Goal: Complete application form

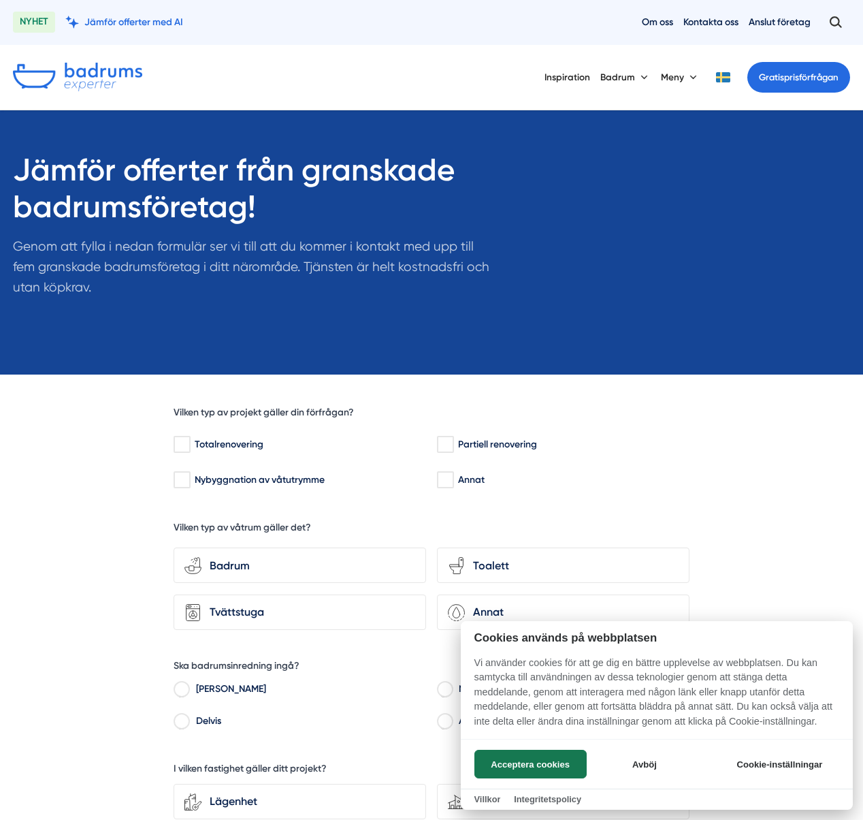
click at [545, 524] on div at bounding box center [431, 410] width 863 height 820
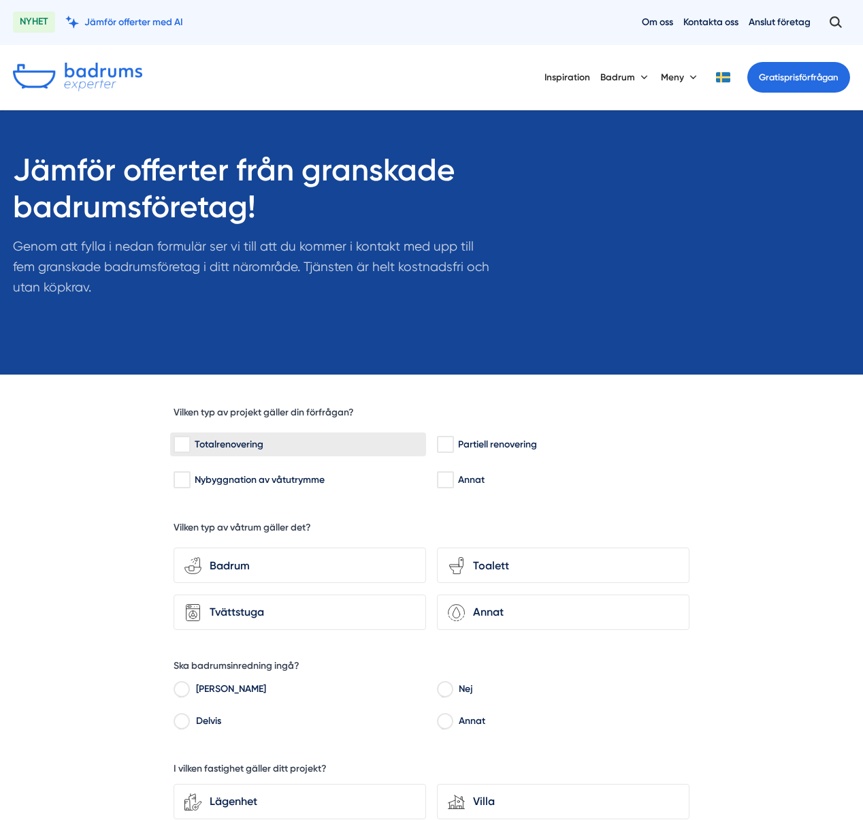
click at [195, 444] on div "Totalrenovering" at bounding box center [298, 445] width 249 height 14
click at [189, 444] on input "Totalrenovering" at bounding box center [182, 445] width 16 height 14
checkbox input "true"
click at [240, 561] on div "Badrum" at bounding box center [309, 566] width 214 height 18
click at [0, 0] on input "bathroom-tub-towel Badrum" at bounding box center [0, 0] width 0 height 0
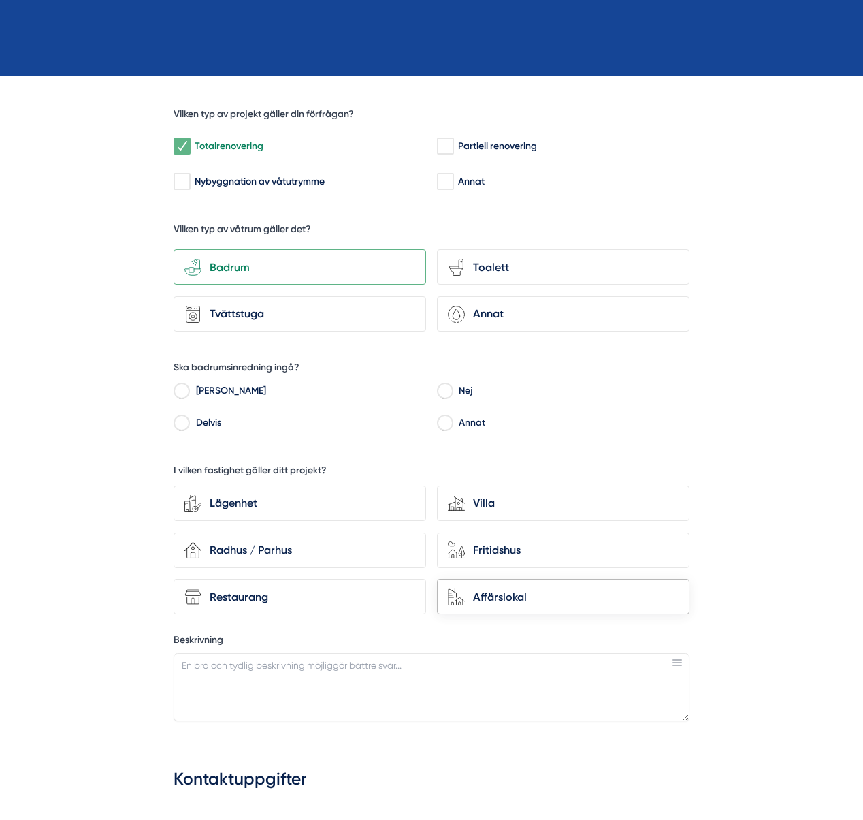
scroll to position [306, 0]
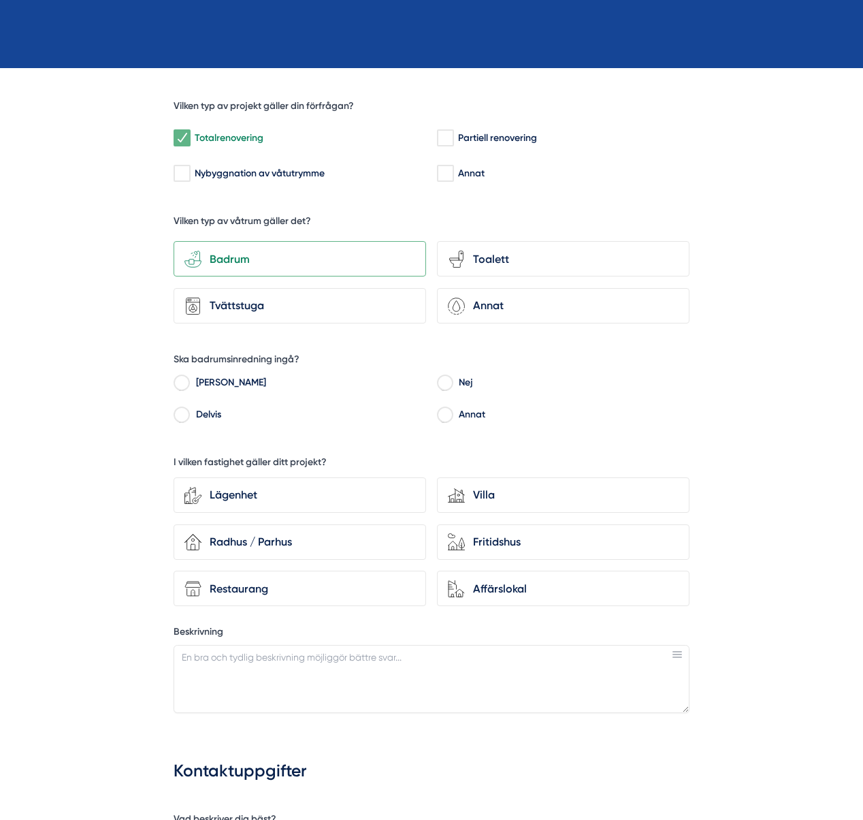
click at [449, 379] on input "Nej" at bounding box center [445, 385] width 16 height 12
radio input "true"
click at [219, 494] on div "Lägenhet" at bounding box center [309, 495] width 214 height 18
click at [0, 0] on input "Lägenhet" at bounding box center [0, 0] width 0 height 0
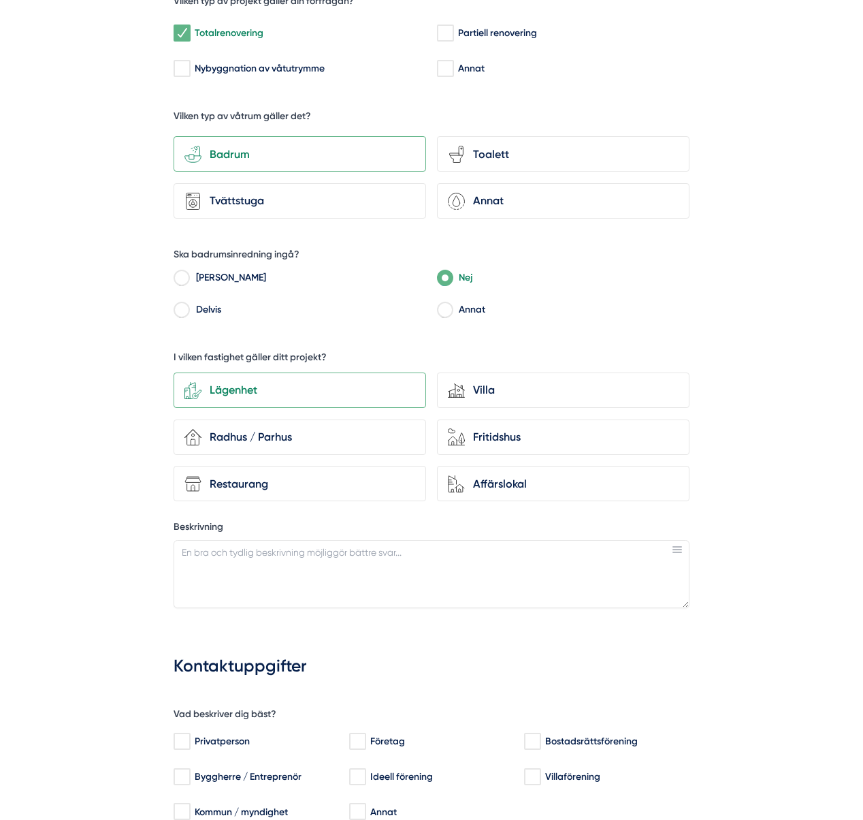
scroll to position [413, 0]
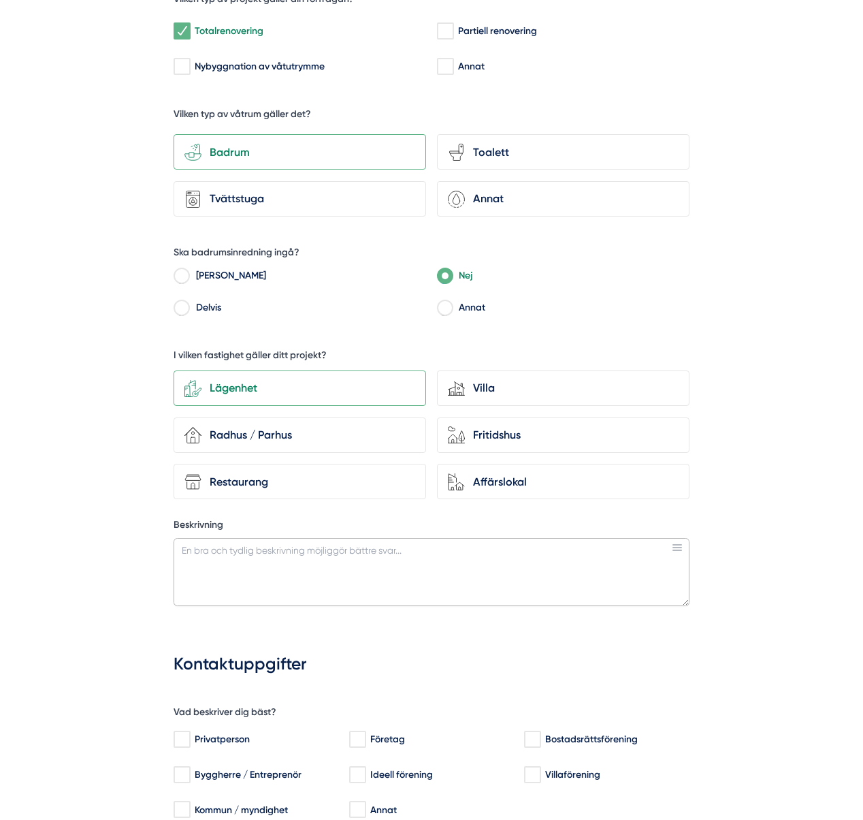
click at [239, 547] on textarea "Beskrivning" at bounding box center [432, 572] width 516 height 68
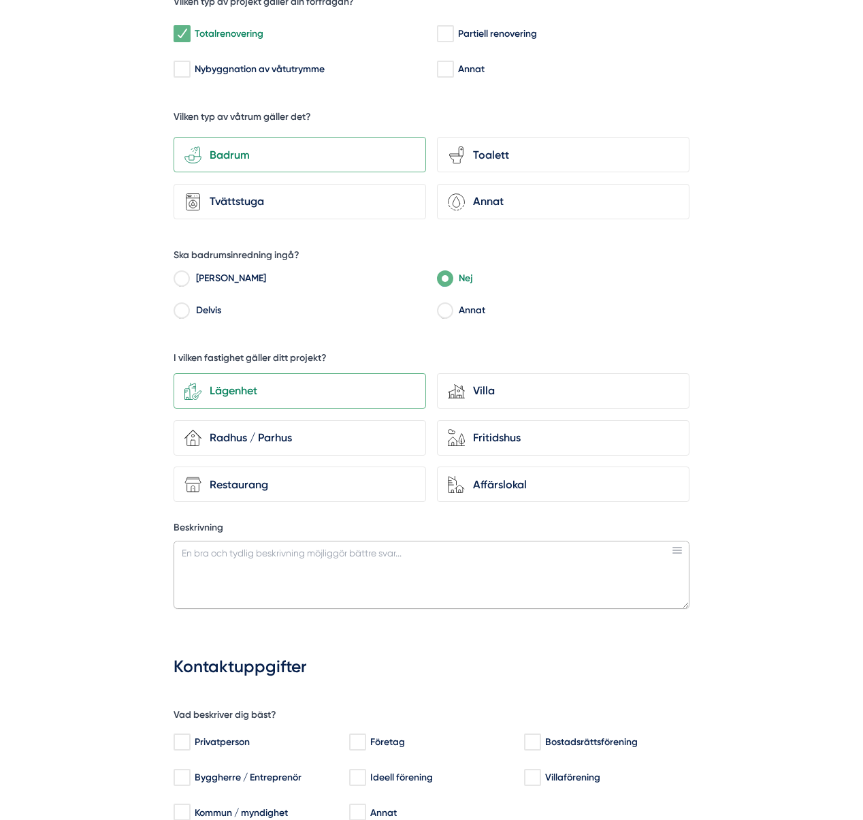
scroll to position [410, 0]
click at [602, 549] on textarea "Utbyggnad av befintligt badrum från 3,5kvm till 5,5 kvm i en bostadsrätt, byggå…" at bounding box center [432, 575] width 516 height 68
click at [317, 566] on textarea "Utbyggnad av befintligt badrum från 3,5kvm till 5,5 kvm i en bostadsrätt, byggå…" at bounding box center [432, 575] width 516 height 68
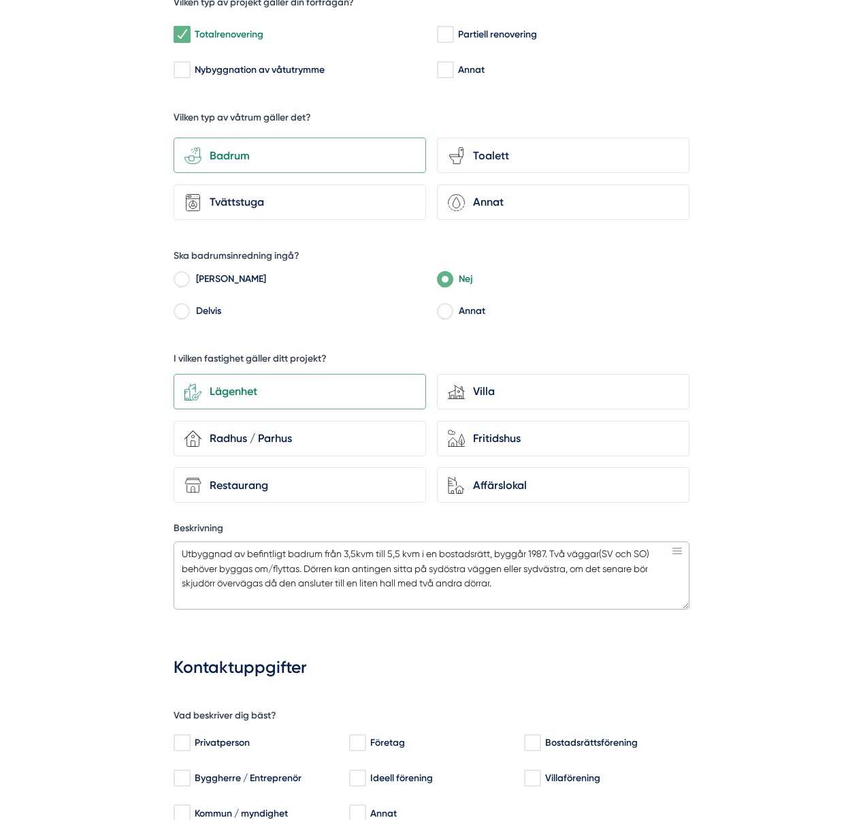
click at [524, 577] on textarea "Utbyggnad av befintligt badrum från 3,5kvm till 5,5 kvm i en bostadsrätt, byggå…" at bounding box center [432, 575] width 516 height 68
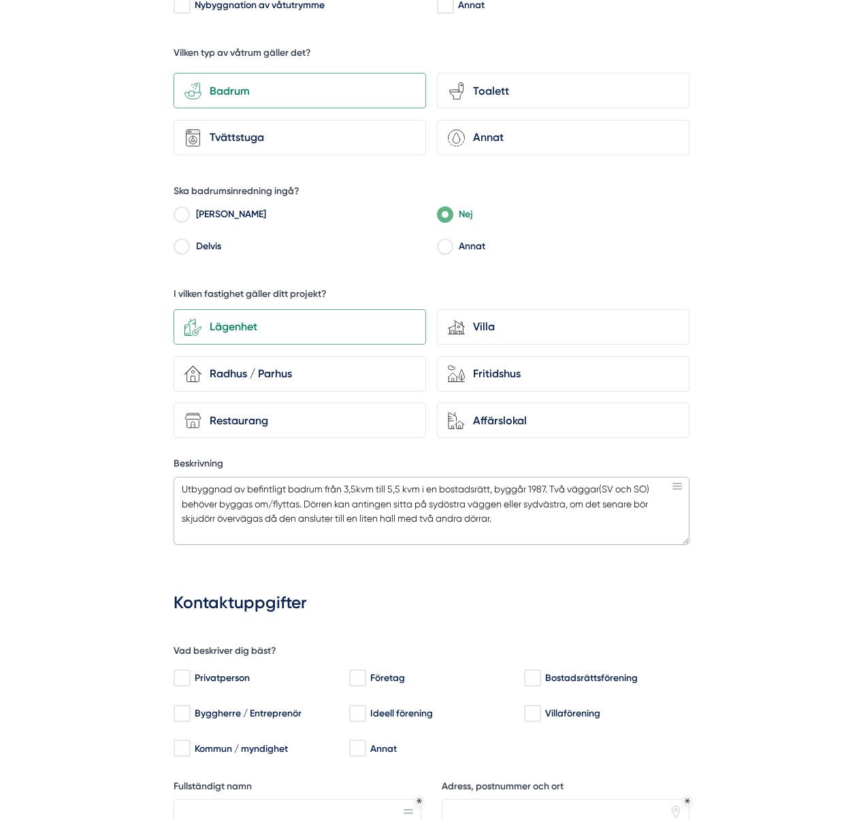
scroll to position [477, 0]
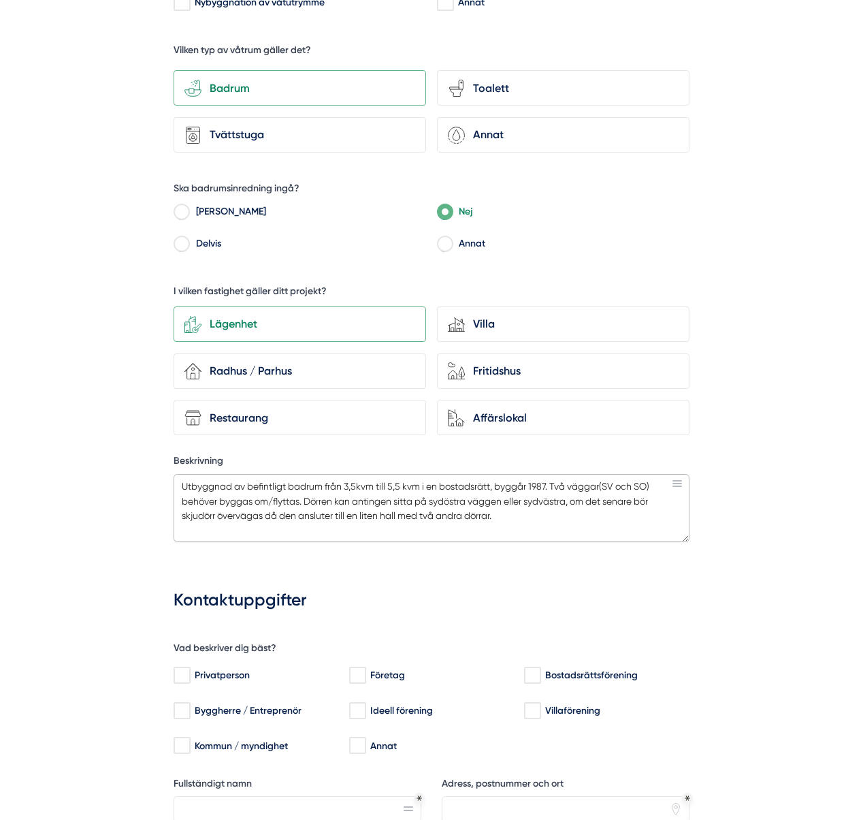
click at [201, 513] on textarea "Utbyggnad av befintligt badrum från 3,5kvm till 5,5 kvm i en bostadsrätt, byggå…" at bounding box center [432, 508] width 516 height 68
click at [512, 513] on textarea "Utbyggnad av befintligt badrum från 3,5kvm till 5,5 kvm i en bostadsrätt, byggå…" at bounding box center [432, 508] width 516 height 68
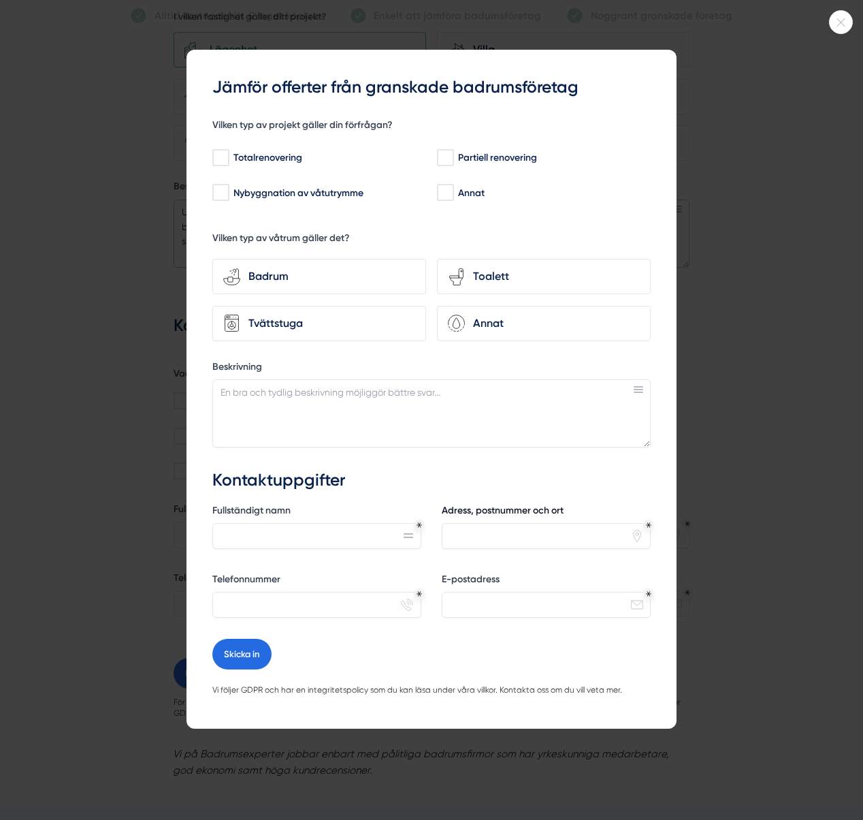
scroll to position [922, 0]
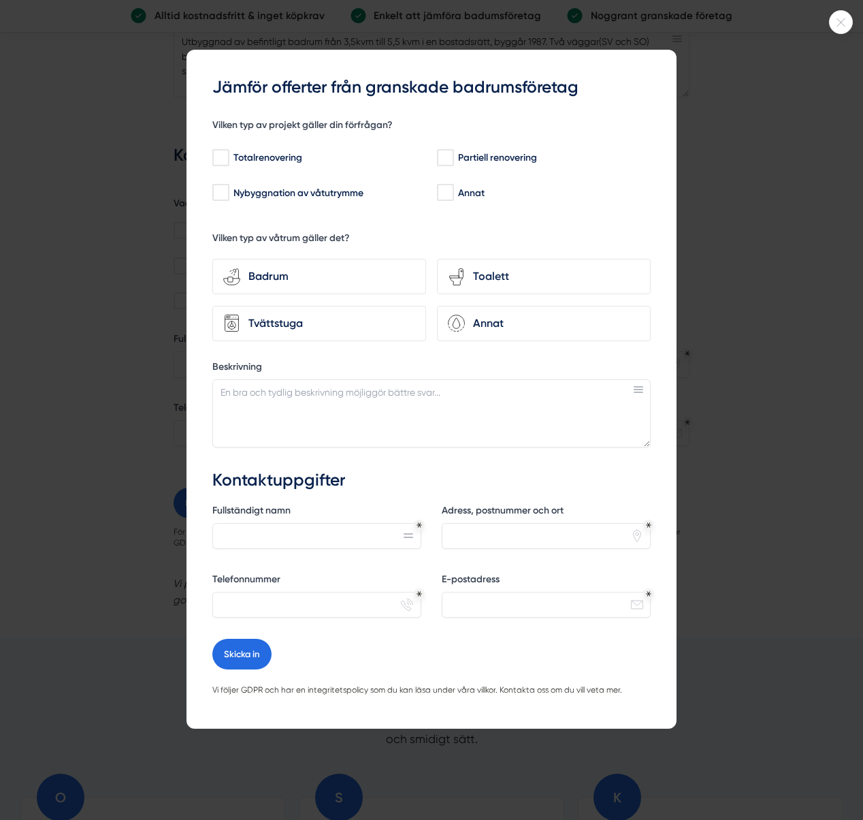
click at [739, 185] on div at bounding box center [431, 410] width 863 height 820
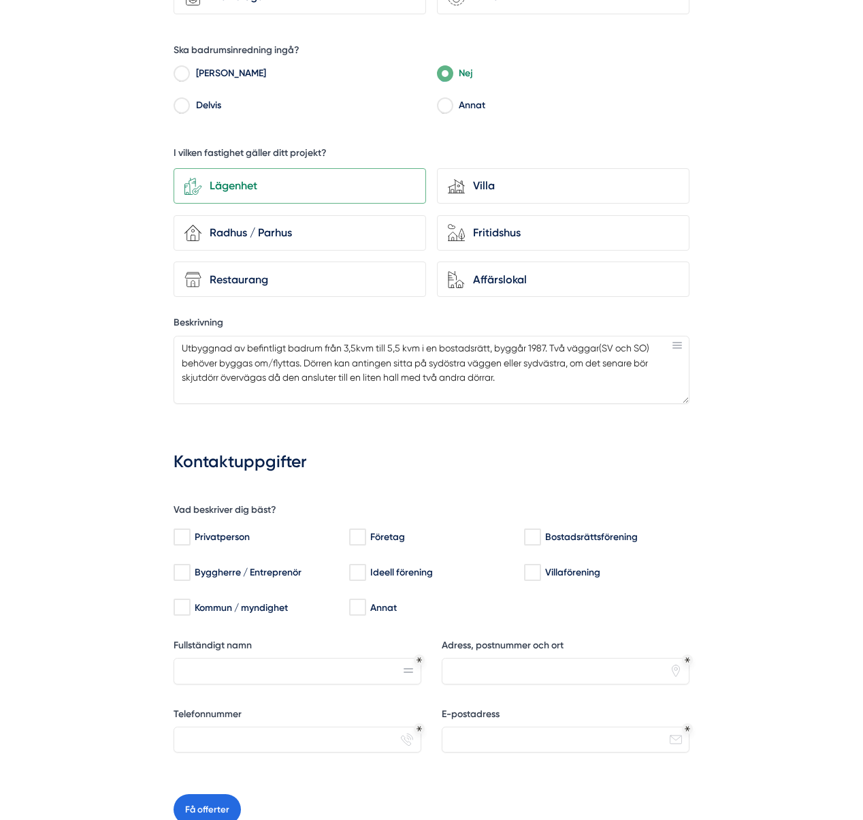
scroll to position [618, 0]
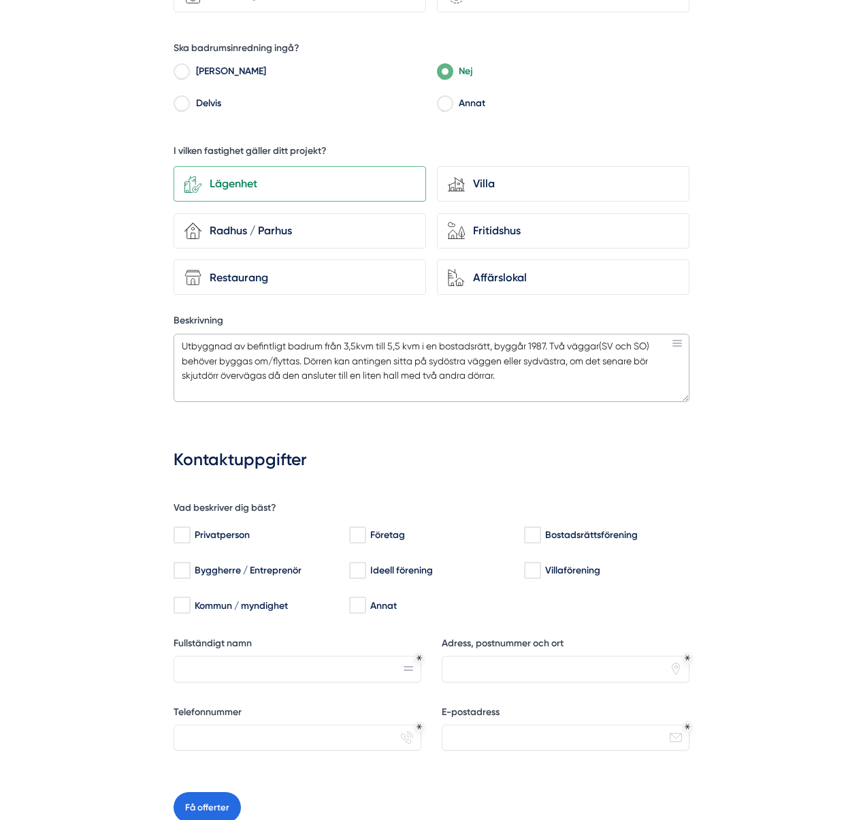
click at [520, 365] on textarea "Utbyggnad av befintligt badrum från 3,5kvm till 5,5 kvm i en bostadsrätt, byggå…" at bounding box center [432, 368] width 516 height 68
click at [675, 368] on textarea "Utbyggnad av befintligt badrum från 3,5kvm till 5,5 kvm i en bostadsrätt, byggå…" at bounding box center [432, 368] width 516 height 68
click at [534, 388] on textarea "Utbyggnad av befintligt badrum från 3,5kvm till 5,5 kvm i en bostadsrätt, byggå…" at bounding box center [432, 368] width 516 height 68
click at [501, 376] on textarea "Utbyggnad av befintligt badrum från 3,5kvm till 5,5 kvm i en bostadsrätt, byggå…" at bounding box center [432, 368] width 516 height 68
click at [479, 384] on textarea "Utbyggnad av befintligt badrum från 3,5kvm till 5,5 kvm i en bostadsrätt, byggå…" at bounding box center [432, 368] width 516 height 68
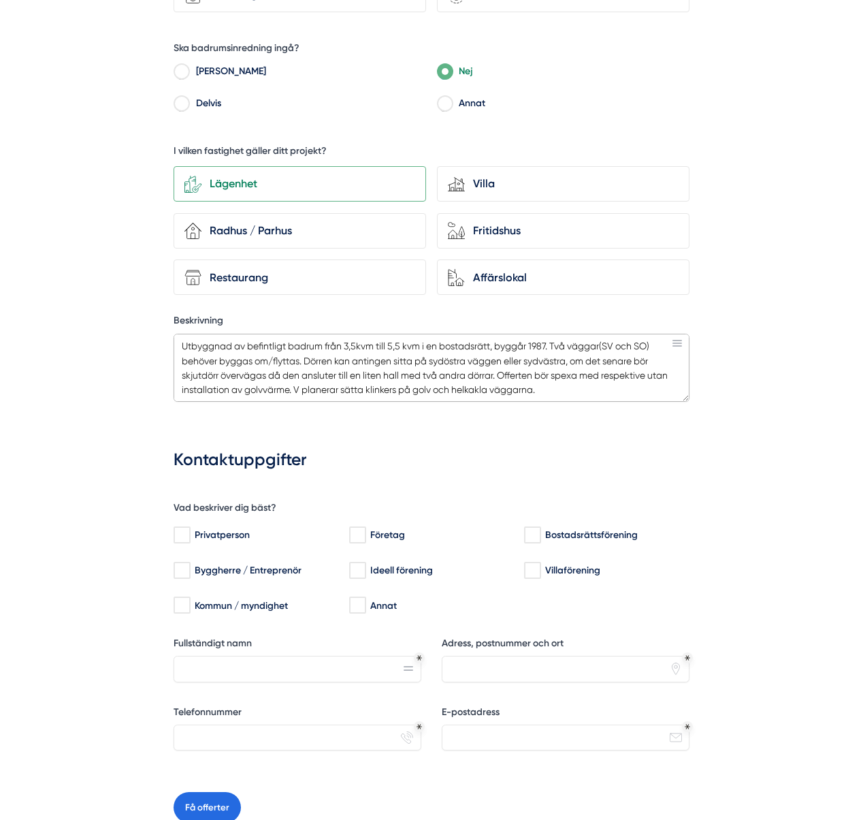
click at [550, 384] on textarea "Utbyggnad av befintligt badrum från 3,5kvm till 5,5 kvm i en bostadsrätt, byggå…" at bounding box center [432, 368] width 516 height 68
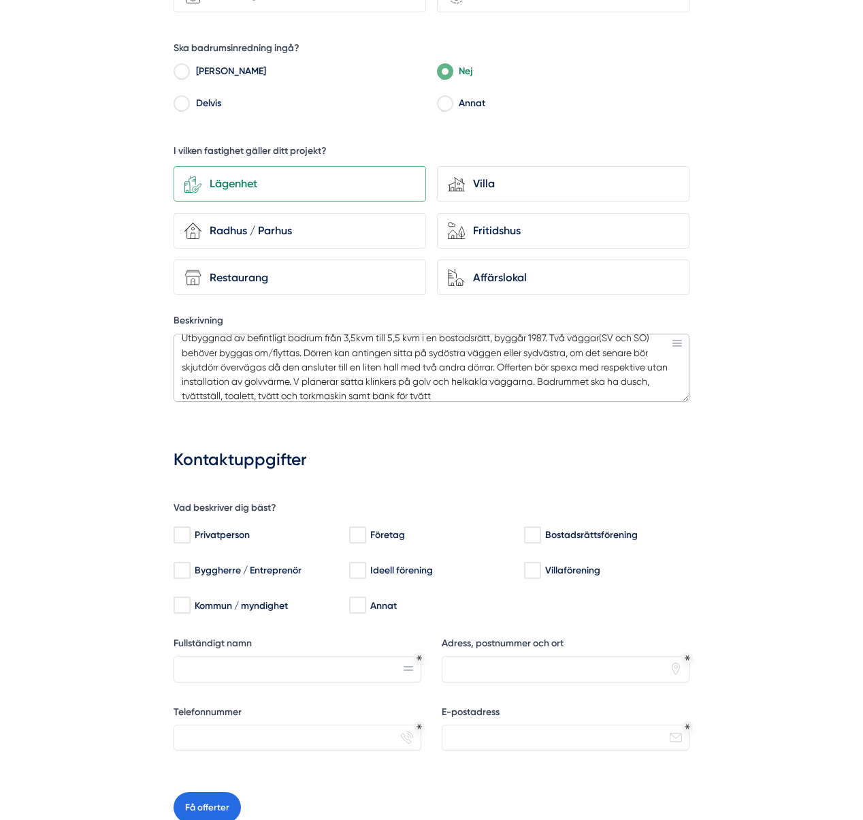
scroll to position [9, 0]
click at [318, 389] on textarea "Utbyggnad av befintligt badrum från 3,5kvm till 5,5 kvm i en bostadsrätt, byggå…" at bounding box center [432, 368] width 516 height 68
click at [281, 391] on textarea "Utbyggnad av befintligt badrum från 3,5kvm till 5,5 kvm i en bostadsrätt, byggå…" at bounding box center [432, 368] width 516 height 68
click at [374, 385] on textarea "Utbyggnad av befintligt badrum från 3,5kvm till 5,5 kvm i en bostadsrätt, byggå…" at bounding box center [432, 368] width 516 height 68
click at [264, 391] on textarea "Utbyggnad av befintligt badrum från 3,5kvm till 5,5 kvm i en bostadsrätt, byggå…" at bounding box center [432, 368] width 516 height 68
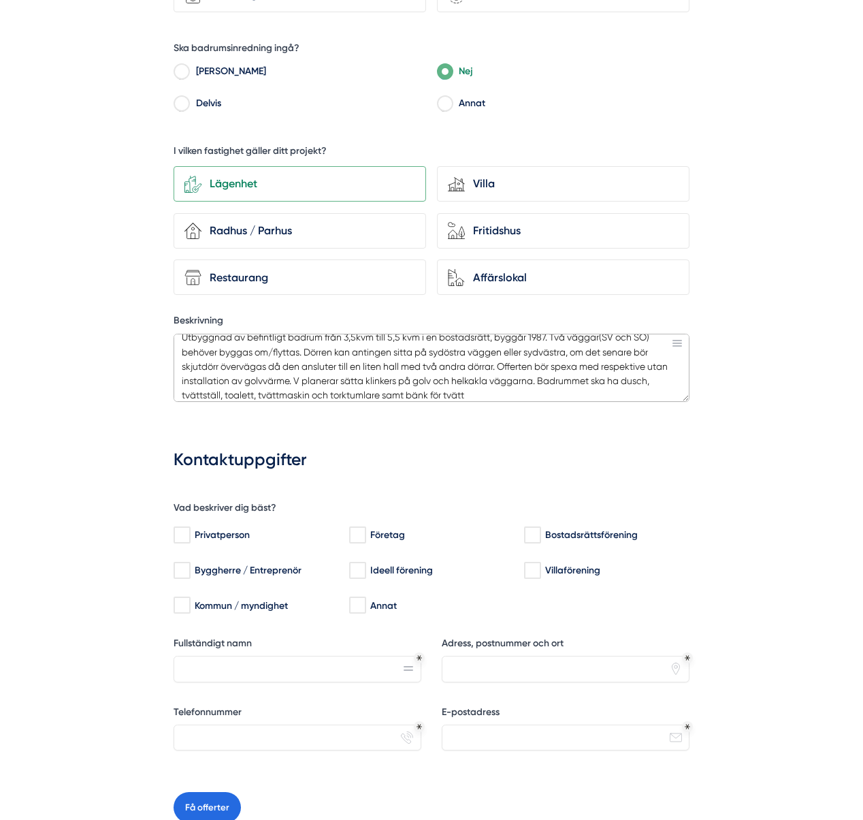
click at [231, 382] on textarea "Utbyggnad av befintligt badrum från 3,5kvm till 5,5 kvm i en bostadsrätt, byggå…" at bounding box center [432, 368] width 516 height 68
click at [232, 389] on textarea "Utbyggnad av befintligt badrum från 3,5kvm till 5,5 kvm i en bostadsrätt, byggå…" at bounding box center [432, 368] width 516 height 68
click at [283, 390] on textarea "Utbyggnad av befintligt badrum från 3,5kvm till 5,5 kvm i en bostadsrätt, byggå…" at bounding box center [432, 368] width 516 height 68
click at [340, 388] on textarea "Utbyggnad av befintligt badrum från 3,5kvm till 5,5 kvm i en bostadsrätt, byggå…" at bounding box center [432, 368] width 516 height 68
click at [357, 386] on textarea "Utbyggnad av befintligt badrum från 3,5kvm till 5,5 kvm i en bostadsrätt, byggå…" at bounding box center [432, 368] width 516 height 68
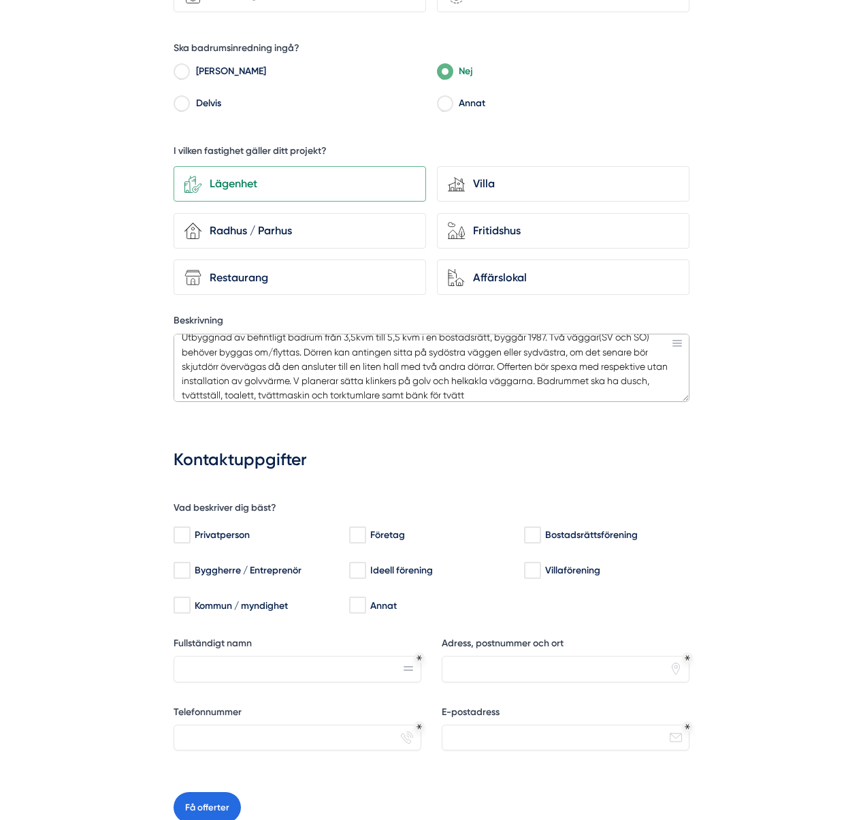
click at [261, 394] on textarea "Utbyggnad av befintligt badrum från 3,5kvm till 5,5 kvm i en bostadsrätt, byggå…" at bounding box center [432, 368] width 516 height 68
click at [559, 385] on textarea "Utbyggnad av befintligt badrum från 3,5kvm till 5,5 kvm i en bostadsrätt, byggå…" at bounding box center [432, 368] width 516 height 68
click at [522, 385] on textarea "Utbyggnad av befintligt badrum från 3,5kvm till 5,5 kvm i en bostadsrätt, byggå…" at bounding box center [432, 368] width 516 height 68
click at [323, 369] on textarea "Utbyggnad av befintligt badrum från 3,5kvm till 5,5 kvm i en bostadsrätt, byggå…" at bounding box center [432, 368] width 516 height 68
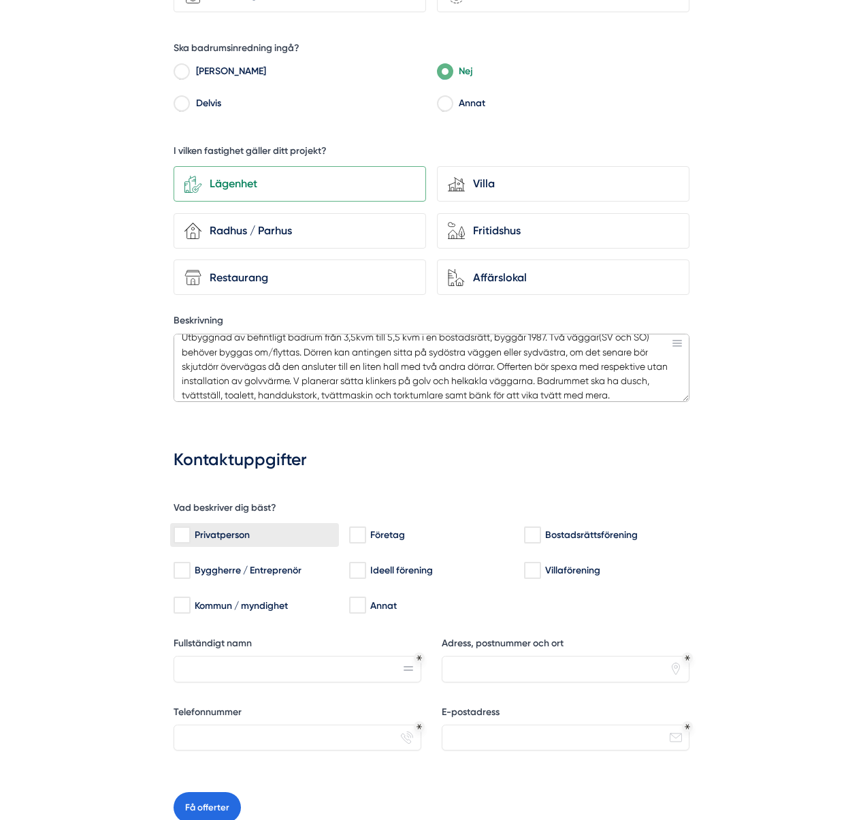
type textarea "Utbyggnad av befintligt badrum från 3,5kvm till 5,5 kvm i en bostadsrätt, byggå…"
click at [174, 528] on input "Privatperson" at bounding box center [182, 535] width 16 height 14
checkbox input "true"
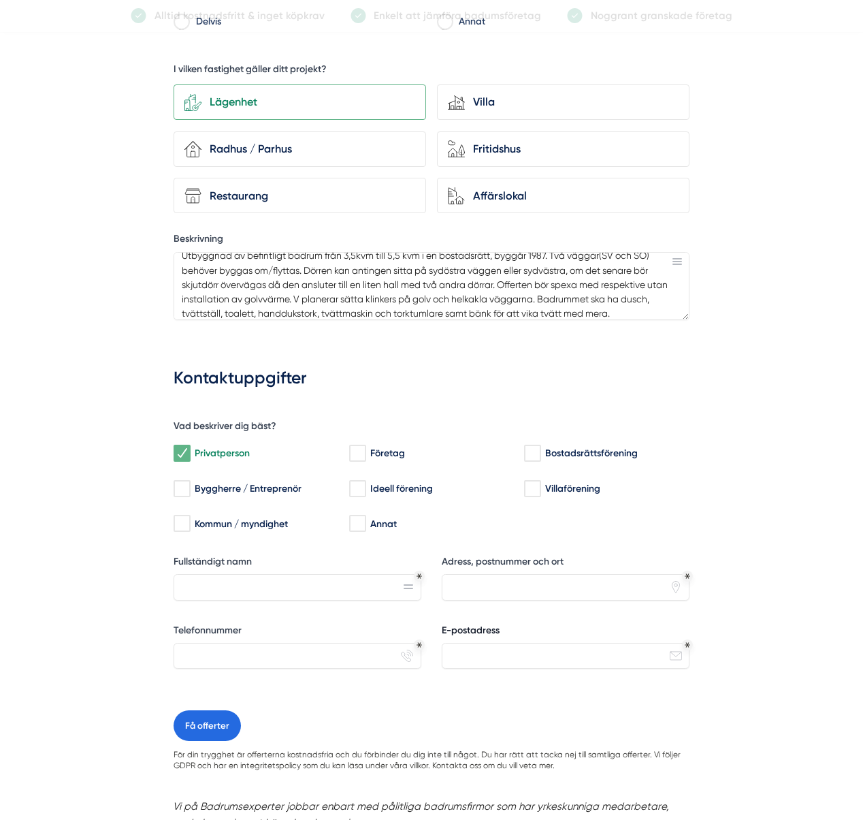
scroll to position [698, 0]
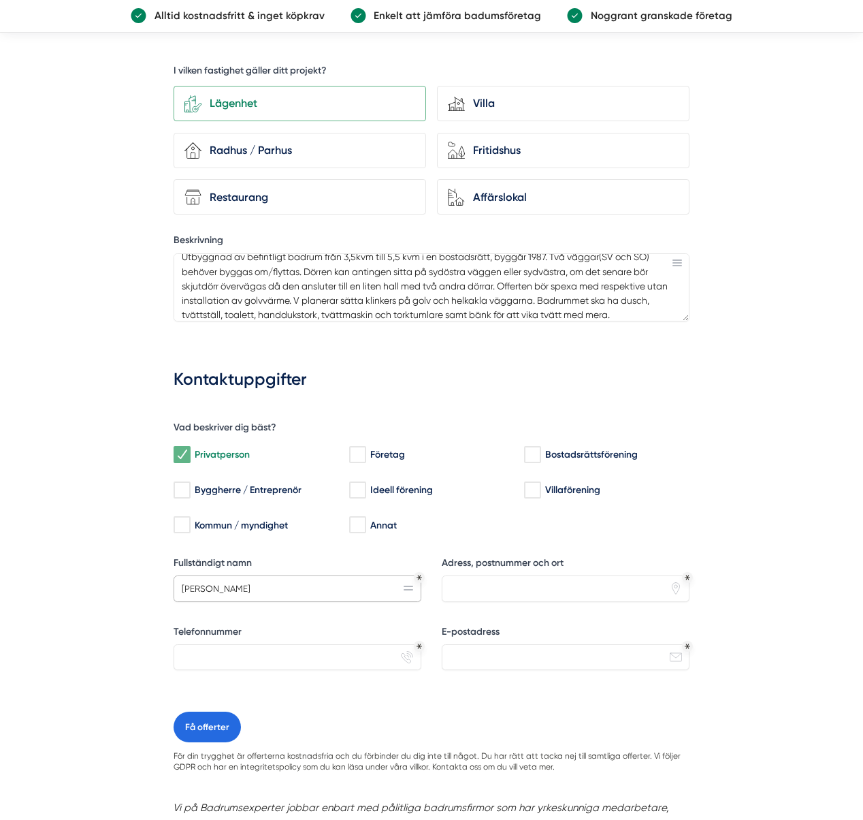
type input "Fredrik Moen"
click at [623, 307] on textarea "Utbyggnad av befintligt badrum från 3,5kvm till 5,5 kvm i en bostadsrätt, byggå…" at bounding box center [432, 287] width 516 height 68
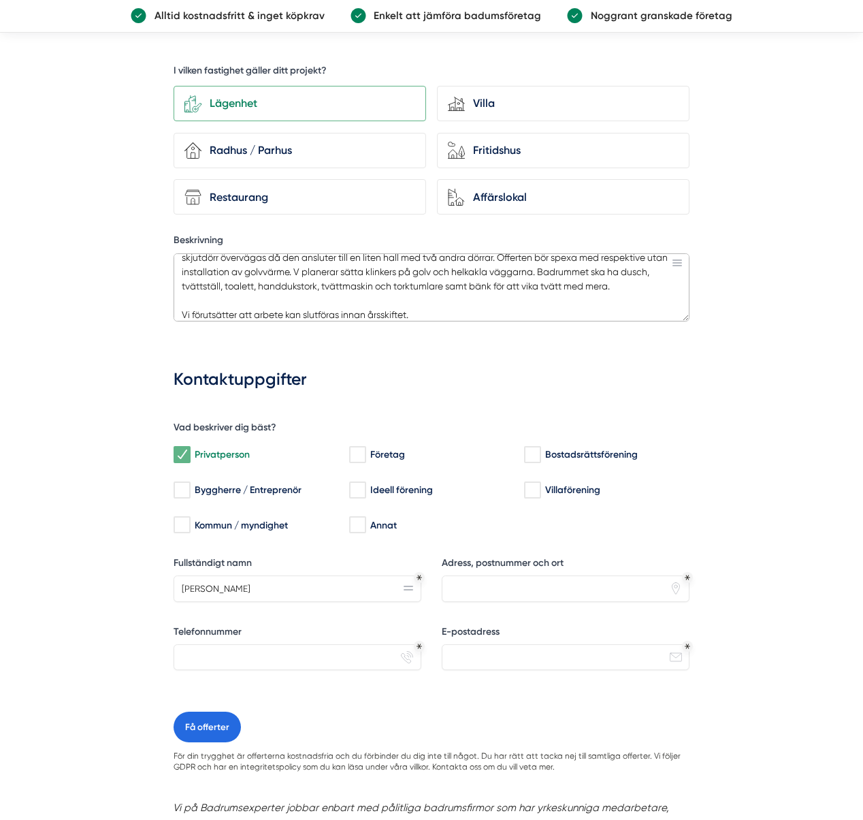
scroll to position [699, 1]
click at [284, 308] on textarea "Utbyggnad av befintligt badrum från 3,5kvm till 5,5 kvm i en bostadsrätt, byggå…" at bounding box center [432, 286] width 516 height 68
click at [254, 306] on textarea "Utbyggnad av befintligt badrum från 3,5kvm till 5,5 kvm i en bostadsrätt, byggå…" at bounding box center [432, 286] width 516 height 68
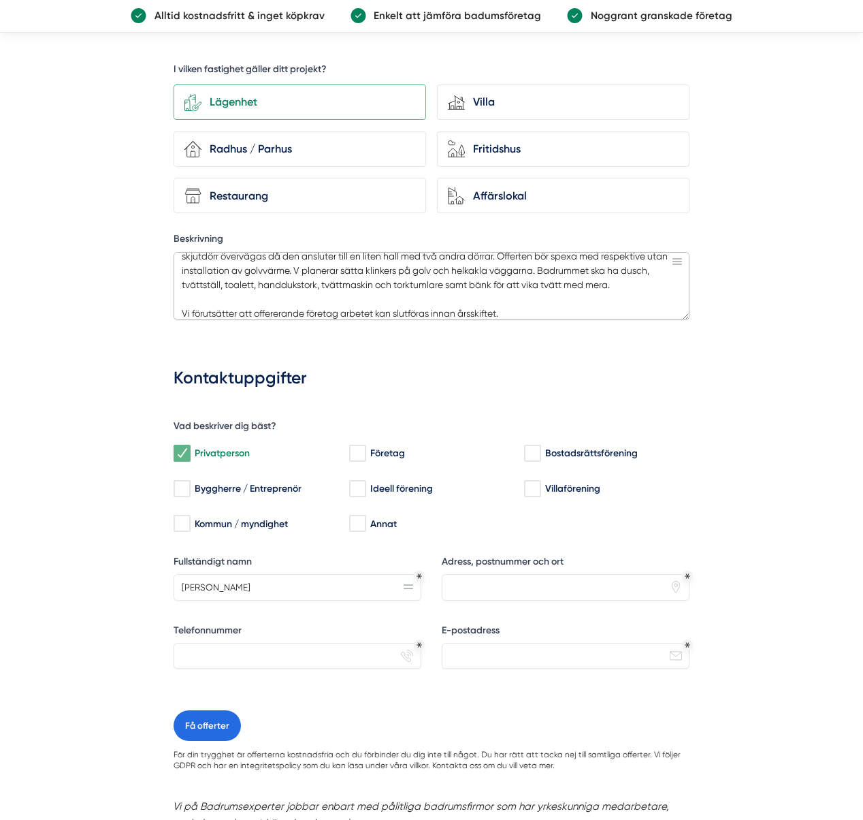
click at [524, 309] on textarea "Utbyggnad av befintligt badrum från 3,5kvm till 5,5 kvm i en bostadsrätt, byggå…" at bounding box center [432, 286] width 516 height 68
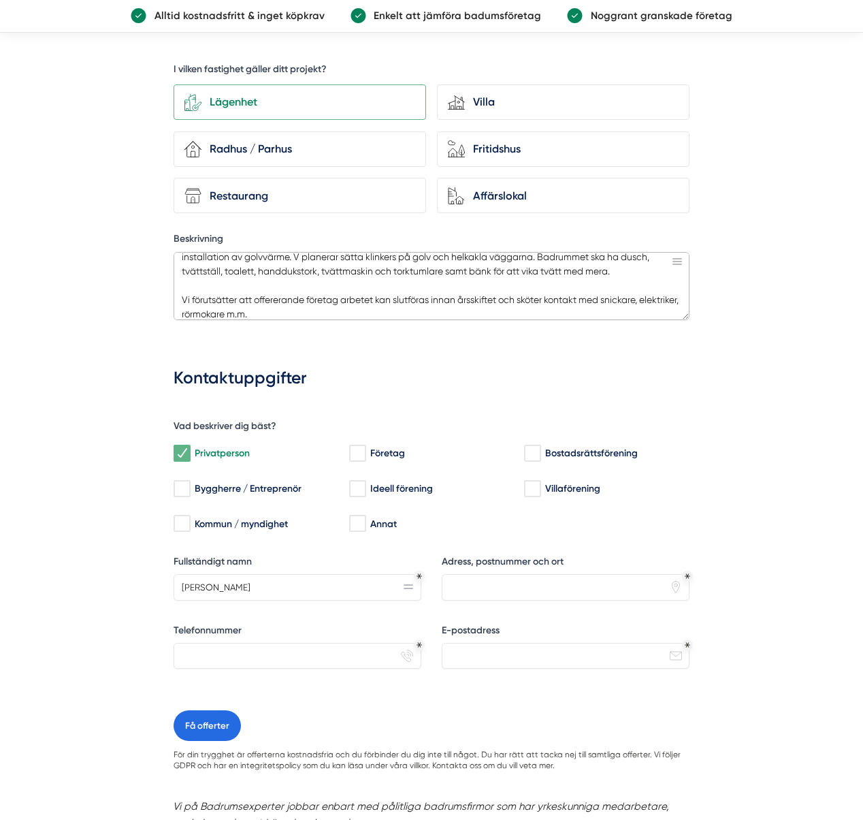
click at [357, 293] on textarea "Utbyggnad av befintligt badrum från 3,5kvm till 5,5 kvm i en bostadsrätt, byggå…" at bounding box center [432, 286] width 516 height 68
drag, startPoint x: 395, startPoint y: 296, endPoint x: 396, endPoint y: 302, distance: 6.9
click at [395, 296] on textarea "Utbyggnad av befintligt badrum från 3,5kvm till 5,5 kvm i en bostadsrätt, byggå…" at bounding box center [432, 286] width 516 height 68
click at [396, 304] on textarea "Utbyggnad av befintligt badrum från 3,5kvm till 5,5 kvm i en bostadsrätt, byggå…" at bounding box center [432, 286] width 516 height 68
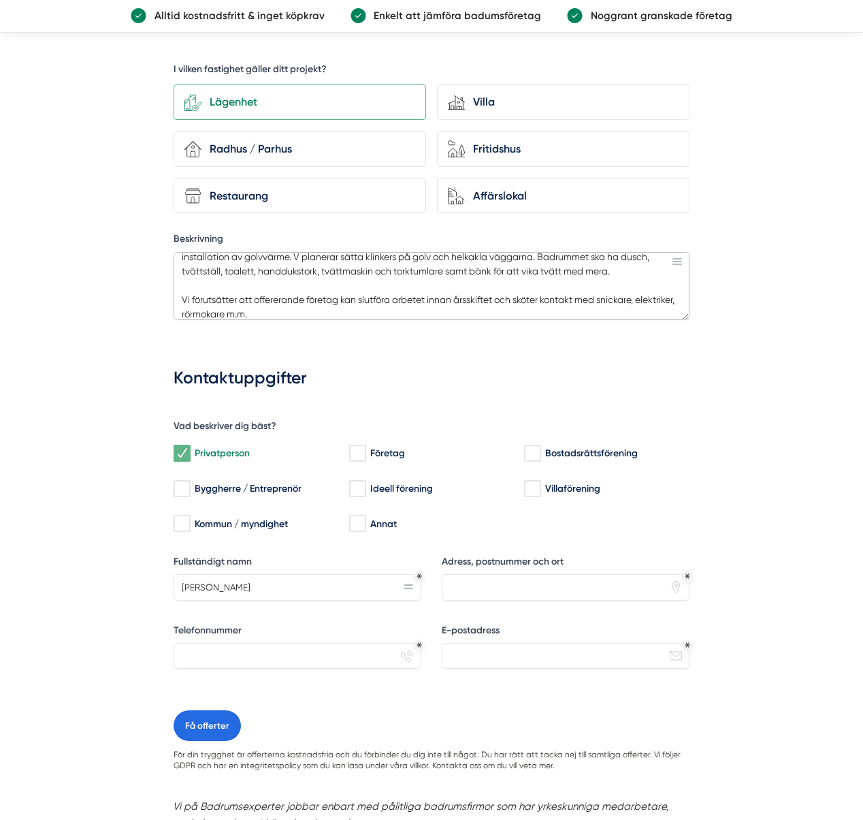
click at [496, 296] on textarea "Utbyggnad av befintligt badrum från 3,5kvm till 5,5 kvm i en bostadsrätt, byggå…" at bounding box center [432, 286] width 516 height 68
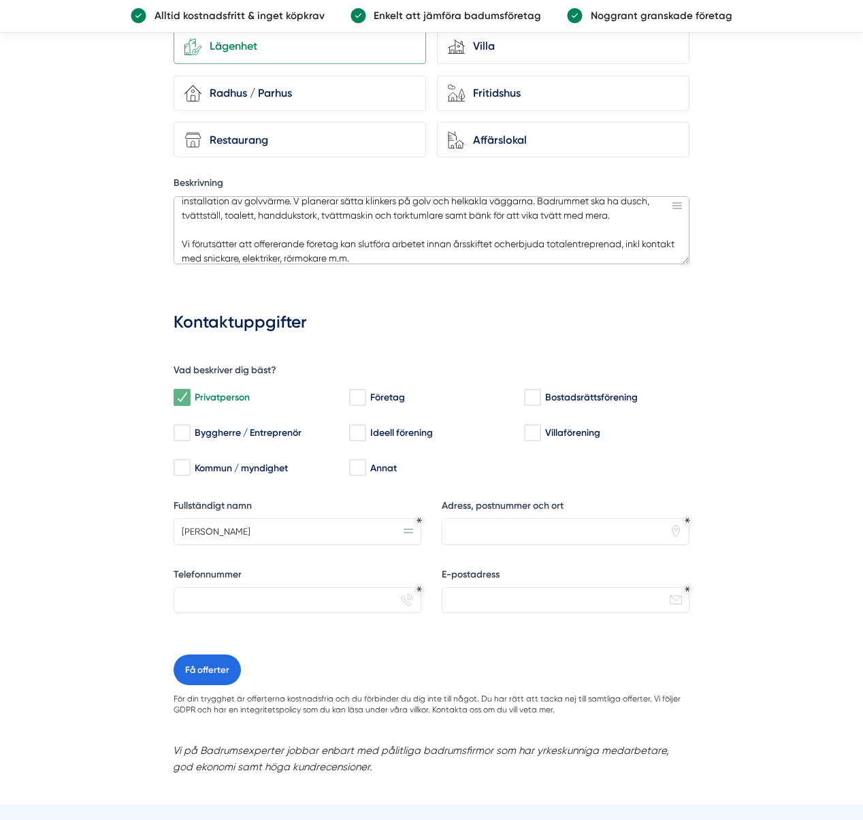
click at [517, 238] on textarea "Utbyggnad av befintligt badrum från 3,5kvm till 5,5 kvm i en bostadsrätt, byggå…" at bounding box center [432, 230] width 516 height 68
click at [510, 249] on textarea "Utbyggnad av befintligt badrum från 3,5kvm till 5,5 kvm i en bostadsrätt, byggå…" at bounding box center [432, 230] width 516 height 68
click at [519, 243] on textarea "Utbyggnad av befintligt badrum från 3,5kvm till 5,5 kvm i en bostadsrätt, byggå…" at bounding box center [432, 230] width 516 height 68
click at [488, 253] on textarea "Utbyggnad av befintligt badrum från 3,5kvm till 5,5 kvm i en bostadsrätt, byggå…" at bounding box center [432, 230] width 516 height 68
click at [388, 242] on textarea "Utbyggnad av befintligt badrum från 3,5kvm till 5,5 kvm i en bostadsrätt, byggå…" at bounding box center [432, 230] width 516 height 68
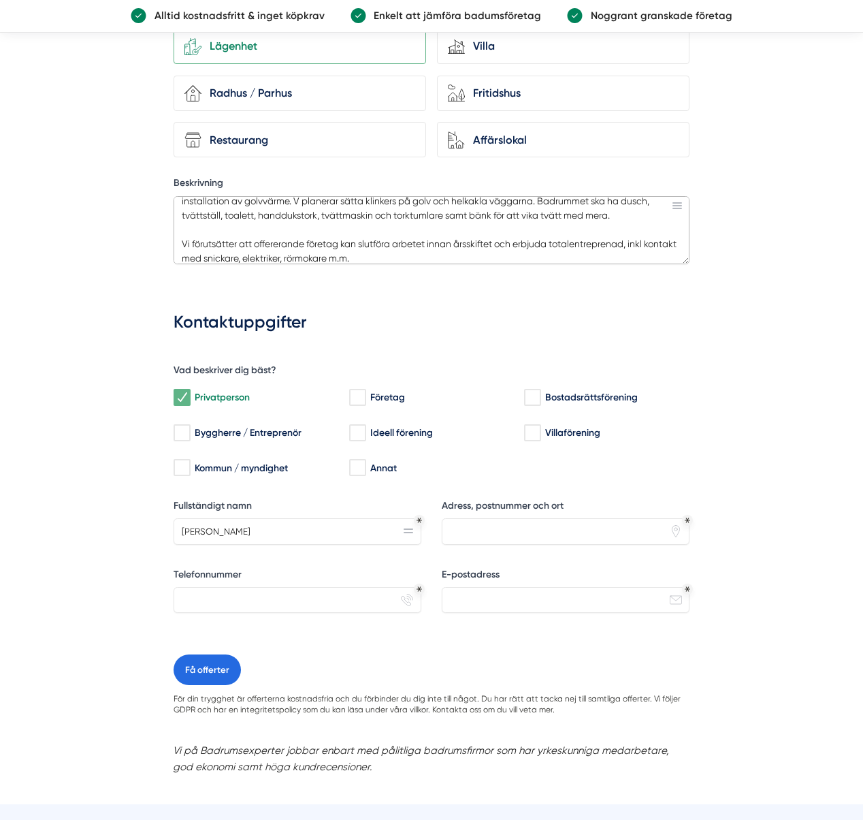
drag, startPoint x: 388, startPoint y: 253, endPoint x: 371, endPoint y: 254, distance: 17.0
click at [371, 254] on textarea "Utbyggnad av befintligt badrum från 3,5kvm till 5,5 kvm i en bostadsrätt, byggå…" at bounding box center [432, 230] width 516 height 68
click at [540, 240] on textarea "Utbyggnad av befintligt badrum från 3,5kvm till 5,5 kvm i en bostadsrätt, byggå…" at bounding box center [432, 230] width 516 height 68
click at [436, 249] on textarea "Utbyggnad av befintligt badrum från 3,5kvm till 5,5 kvm i en bostadsrätt, byggå…" at bounding box center [432, 230] width 516 height 68
click at [401, 240] on textarea "Utbyggnad av befintligt badrum från 3,5kvm till 5,5 kvm i en bostadsrätt, byggå…" at bounding box center [432, 230] width 516 height 68
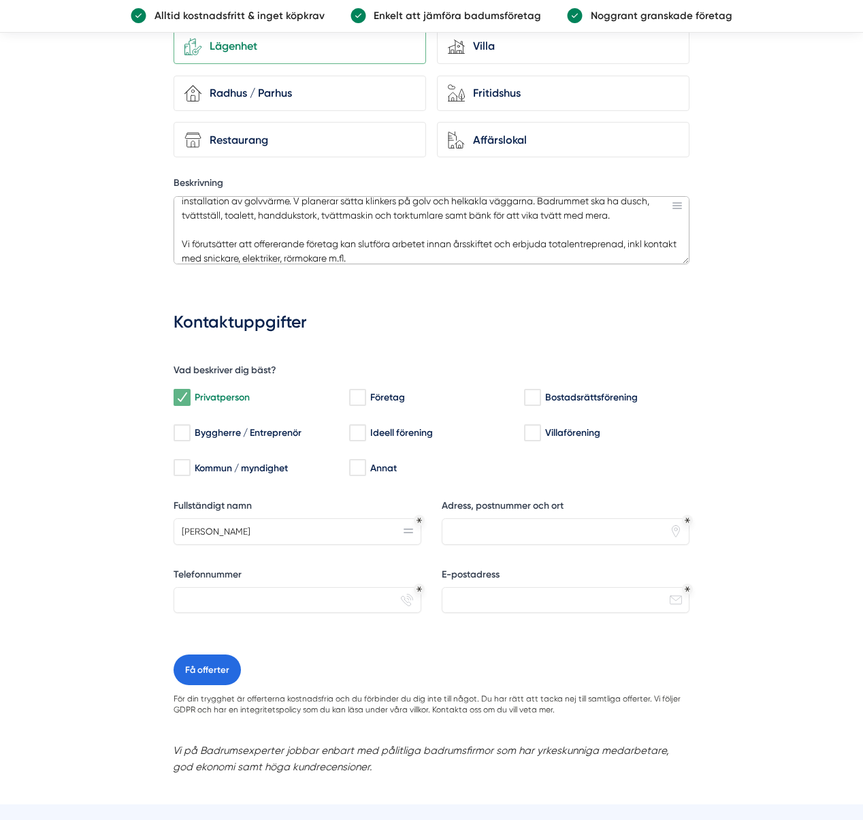
click at [202, 255] on textarea "Utbyggnad av befintligt badrum från 3,5kvm till 5,5 kvm i en bostadsrätt, byggå…" at bounding box center [432, 230] width 516 height 68
click at [434, 251] on textarea "Utbyggnad av befintligt badrum från 3,5kvm till 5,5 kvm i en bostadsrätt, byggå…" at bounding box center [432, 230] width 516 height 68
type textarea "Utbyggnad av befintligt badrum från 3,5kvm till 5,5 kvm i en bostadsrätt, byggå…"
click at [507, 530] on input "Adress, postnummer och ort" at bounding box center [566, 531] width 248 height 26
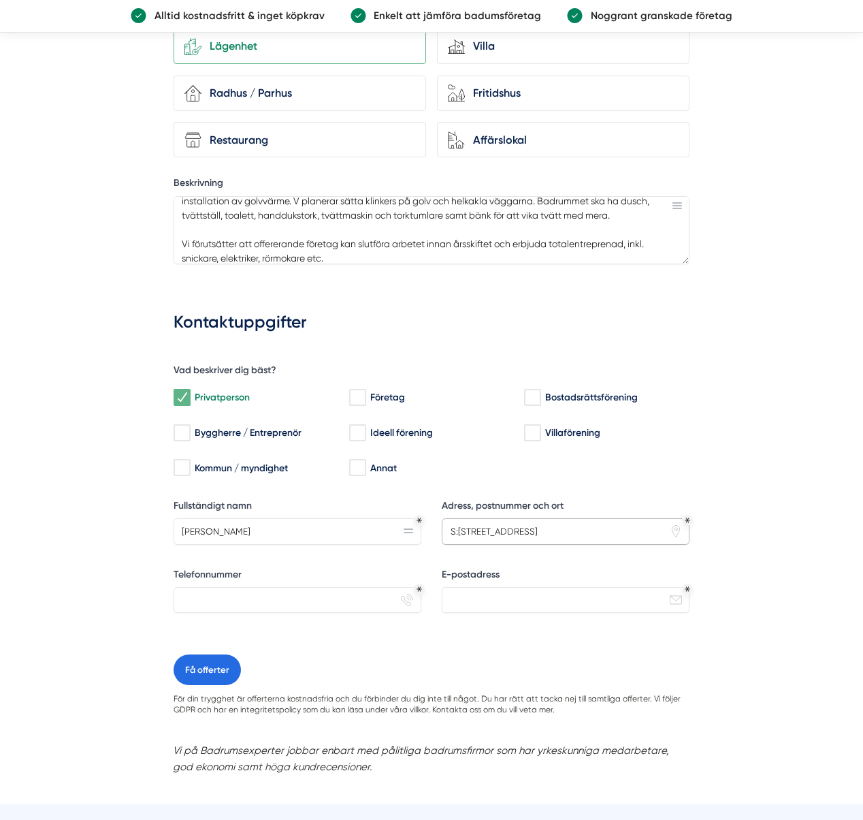
type input "S:t Olofsgatan 50A"
type input "073-7006676"
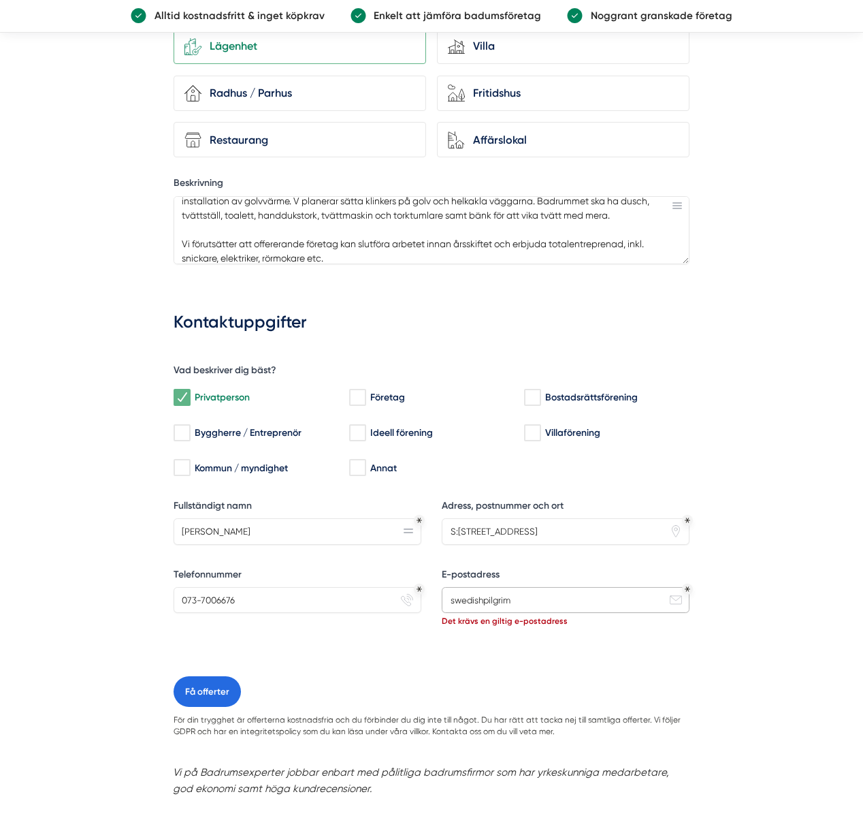
type input "swedishpilgrim@"
type input "swedishpilgrim@gmail.com"
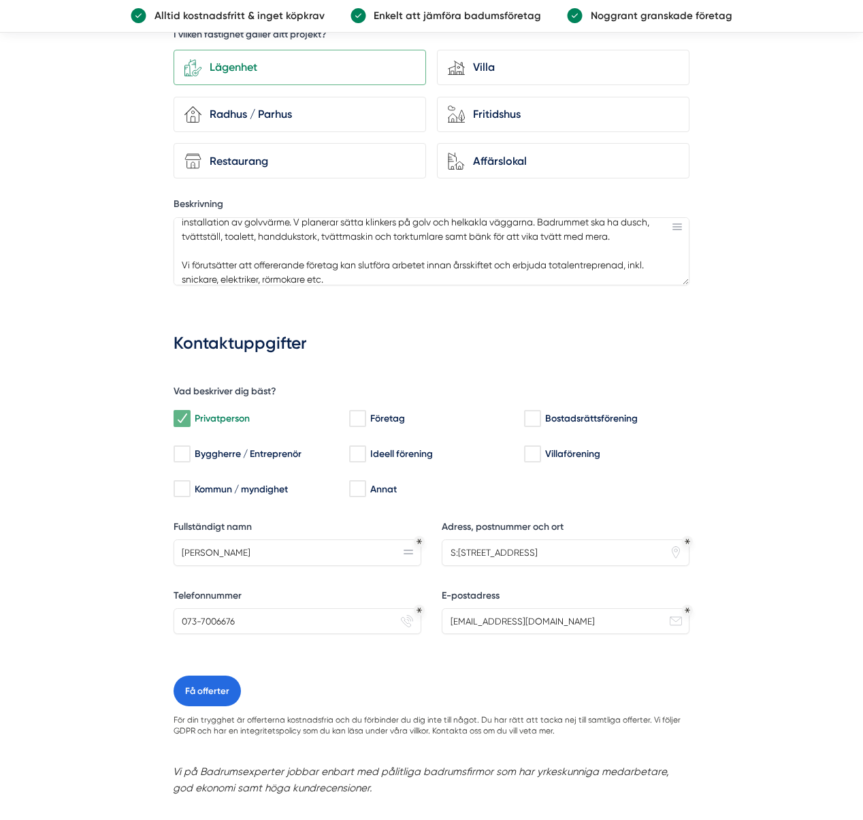
scroll to position [734, 0]
click at [577, 244] on textarea "Utbyggnad av befintligt badrum från 3,5kvm till 5,5 kvm i en bostadsrätt, byggå…" at bounding box center [432, 251] width 516 height 68
click at [573, 234] on textarea "Utbyggnad av befintligt badrum från 3,5kvm till 5,5 kvm i en bostadsrätt, byggå…" at bounding box center [432, 251] width 516 height 68
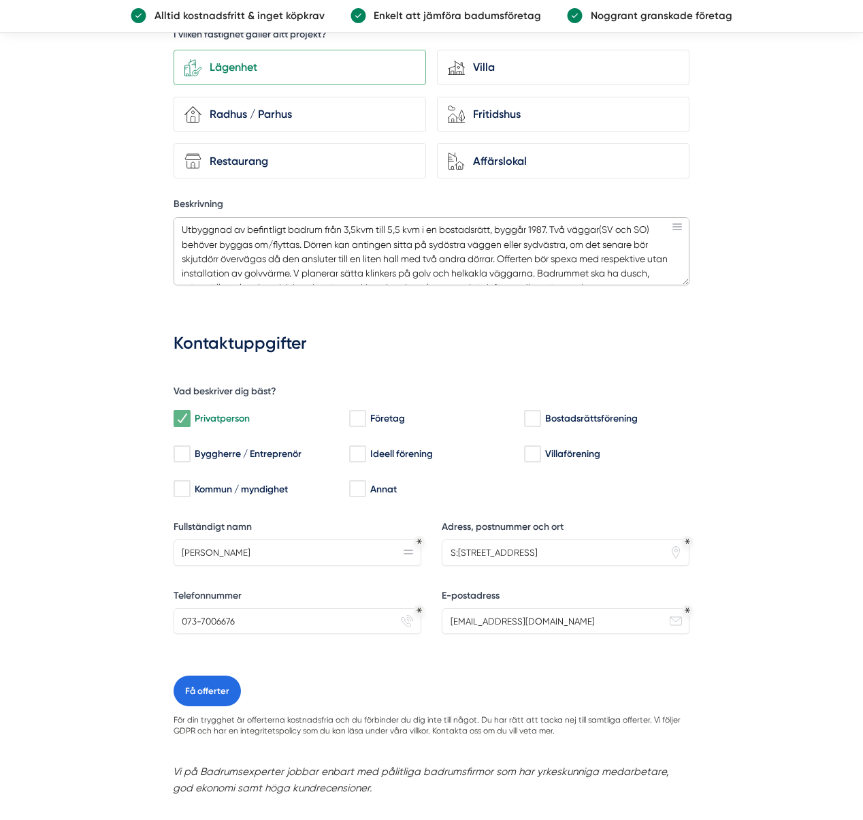
scroll to position [0, 0]
click at [206, 679] on button "Få offerter" at bounding box center [207, 690] width 67 height 31
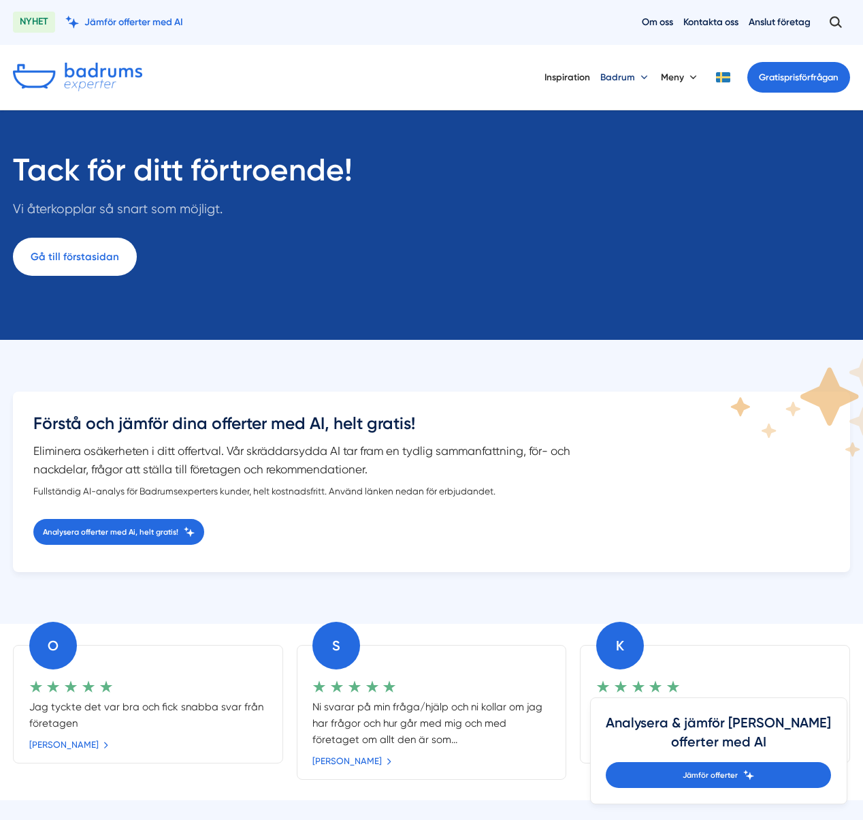
click at [628, 75] on button "Badrum" at bounding box center [626, 77] width 50 height 34
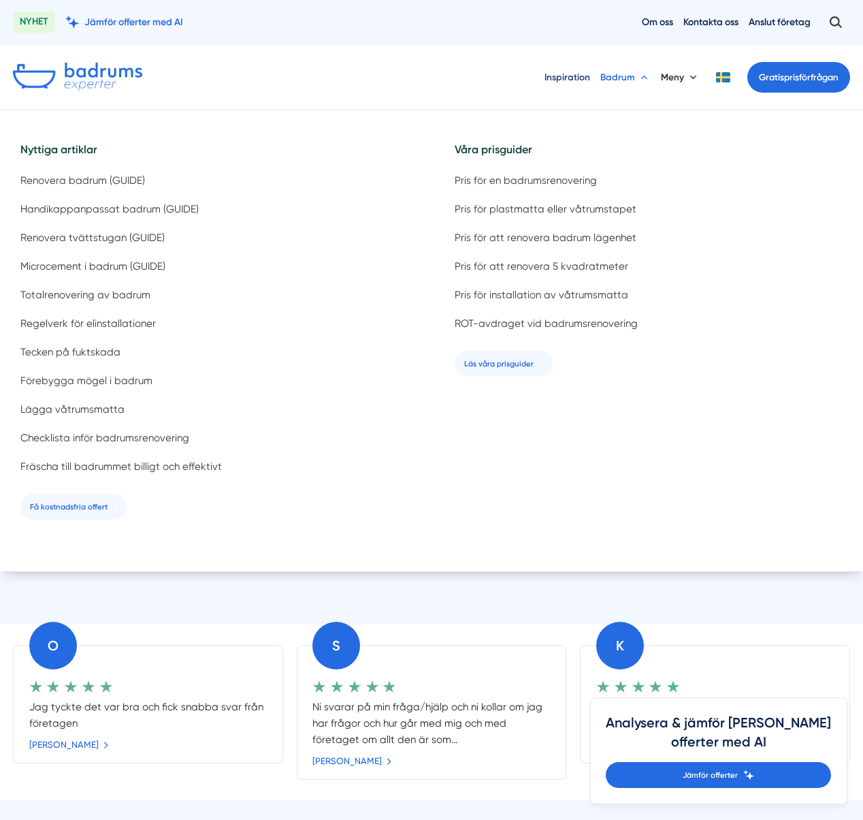
click at [577, 74] on link "Inspiration" at bounding box center [568, 77] width 46 height 34
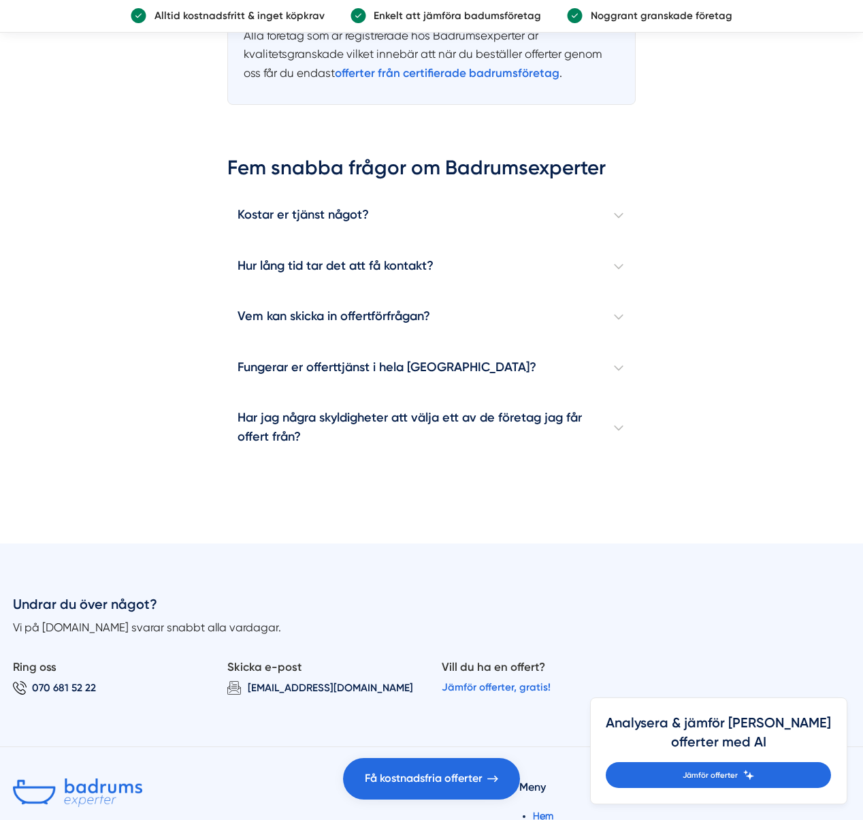
scroll to position [5762, 0]
click at [323, 241] on h4 "Kostar er tjänst något?" at bounding box center [431, 215] width 409 height 51
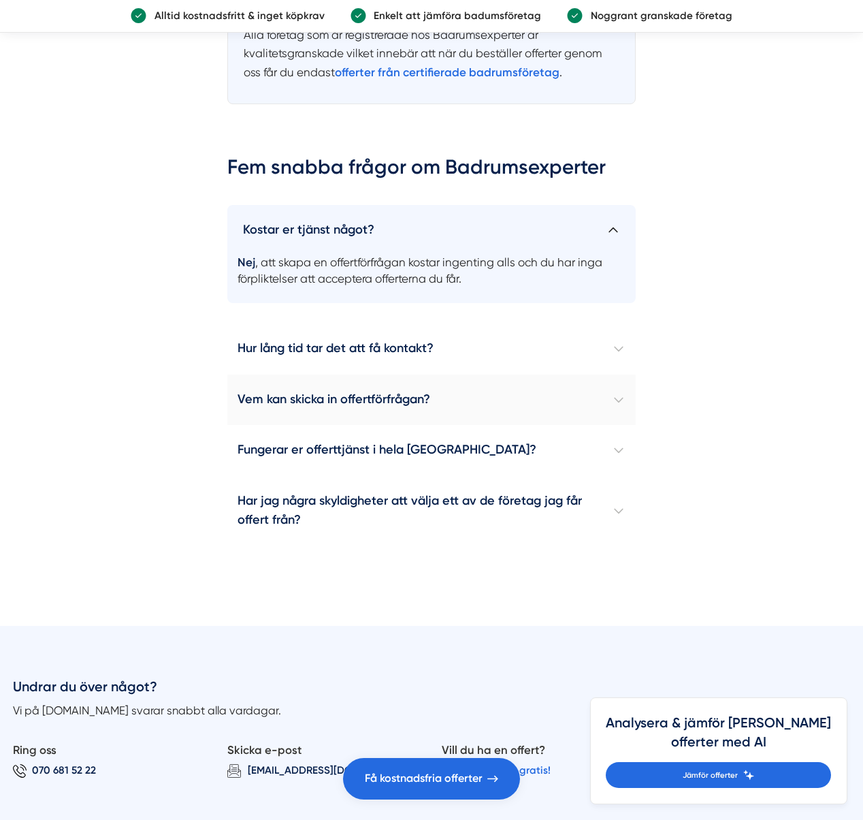
click at [294, 426] on h4 "Vem kan skicka in offertförfrågan?" at bounding box center [431, 399] width 409 height 51
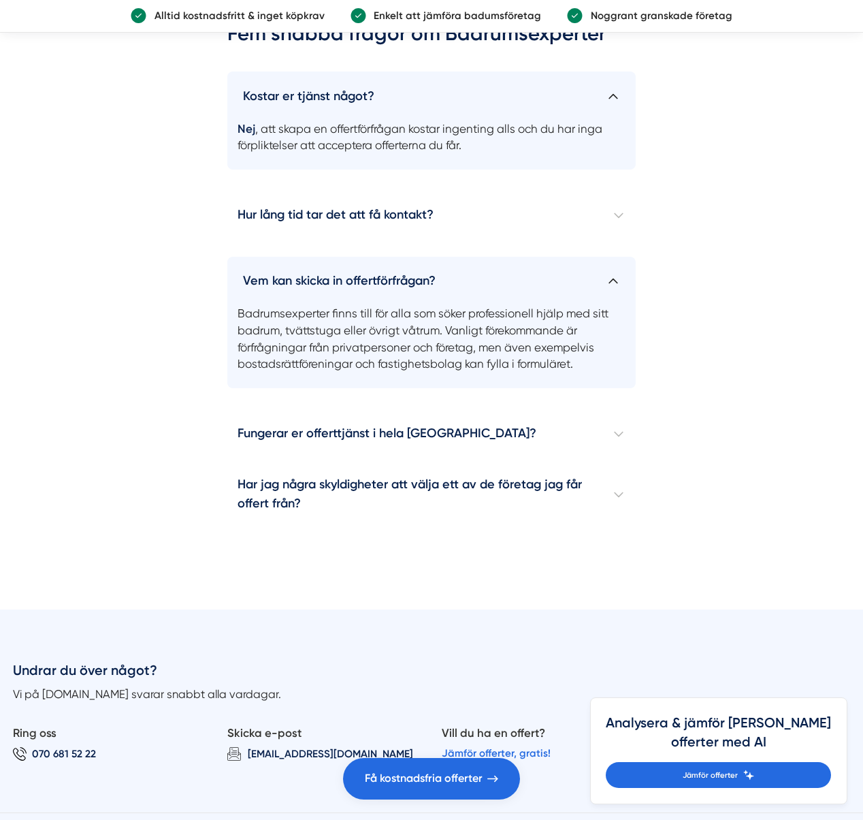
scroll to position [5906, 0]
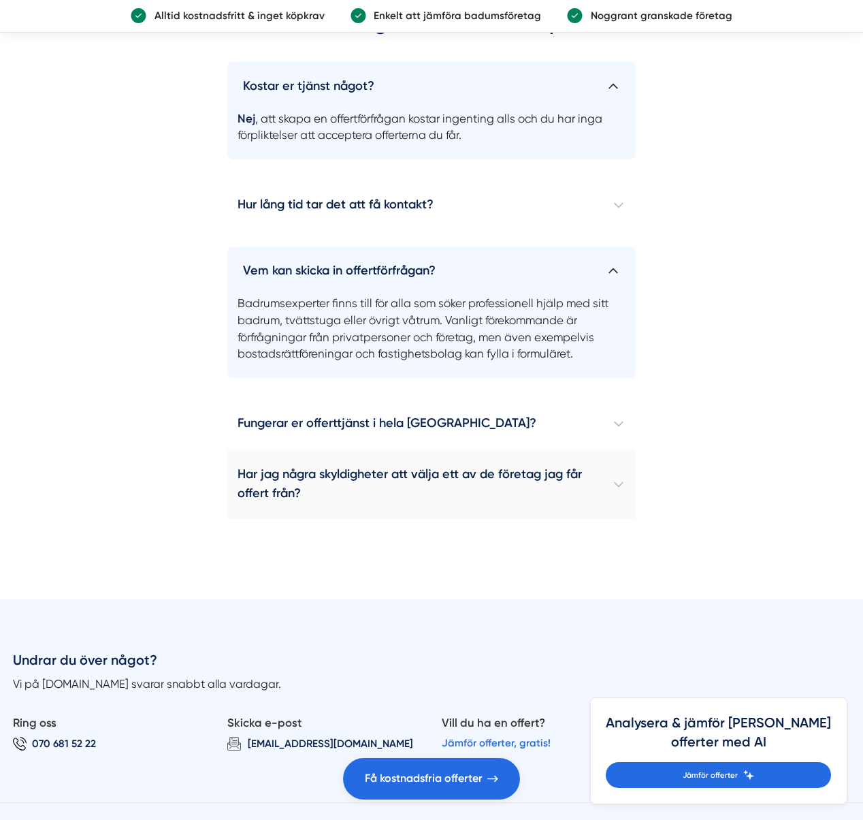
click at [289, 519] on h4 "Har jag några skyldigheter att välja ett av de företag jag får offert från?" at bounding box center [431, 483] width 409 height 69
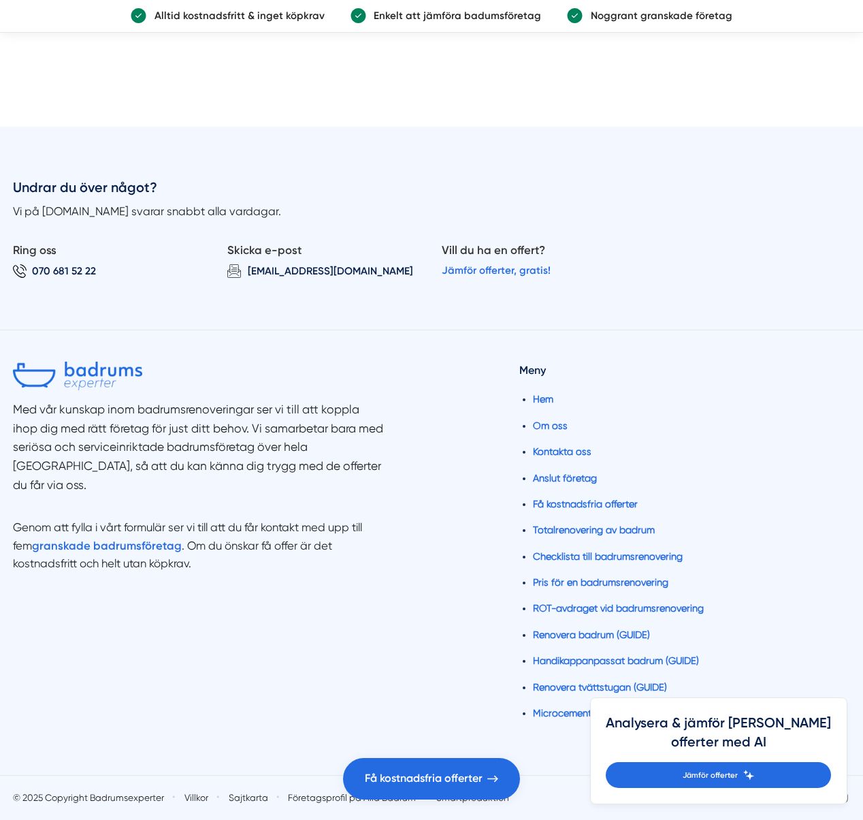
scroll to position [6587, 0]
click at [545, 426] on link "Om oss" at bounding box center [550, 425] width 35 height 11
